Goal: Browse casually

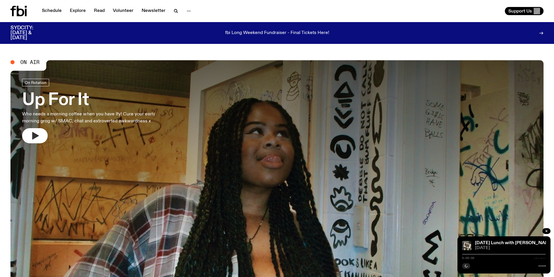
click at [28, 136] on button "button" at bounding box center [35, 135] width 26 height 15
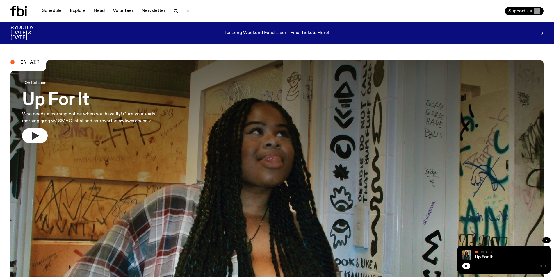
click at [31, 137] on icon "button" at bounding box center [34, 135] width 9 height 9
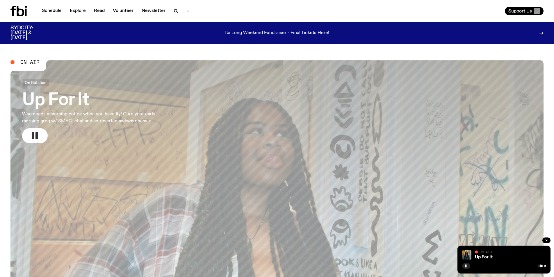
click at [34, 135] on rect "button" at bounding box center [33, 135] width 2 height 7
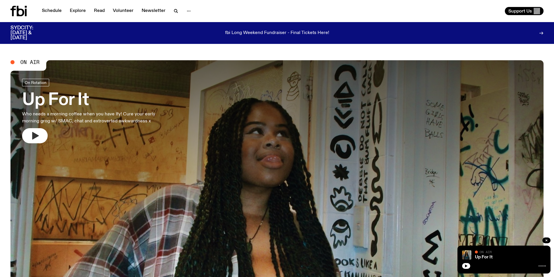
click at [33, 134] on icon "button" at bounding box center [35, 136] width 7 height 8
